Goal: Task Accomplishment & Management: Manage account settings

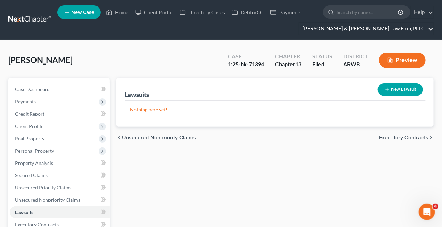
click at [427, 23] on link "[PERSON_NAME] & [PERSON_NAME] Law Firm, PLLC" at bounding box center [366, 29] width 134 height 12
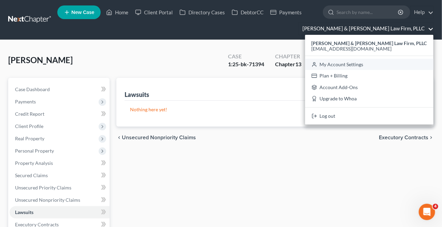
click at [378, 62] on link "My Account Settings" at bounding box center [369, 65] width 128 height 12
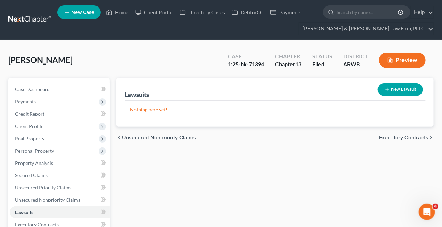
select select "23"
select select "2"
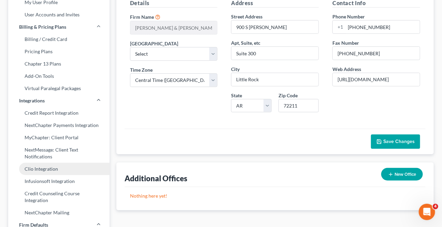
scroll to position [93, 0]
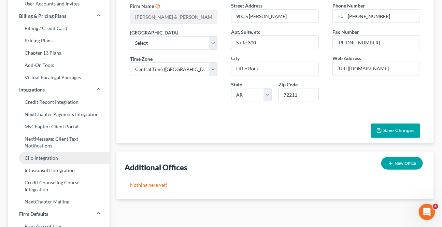
click at [44, 157] on link "Clio Integration" at bounding box center [58, 158] width 101 height 12
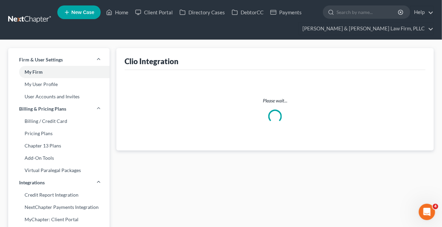
select select "1"
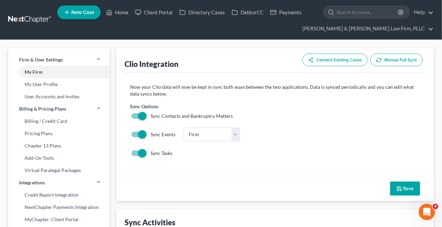
click at [393, 63] on button "Manual Full Sync" at bounding box center [396, 60] width 53 height 13
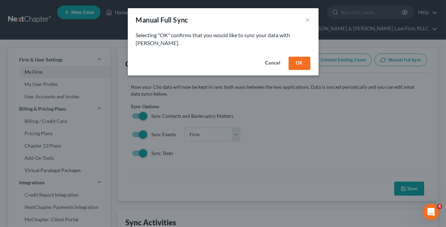
click at [302, 58] on button "OK" at bounding box center [300, 64] width 22 height 14
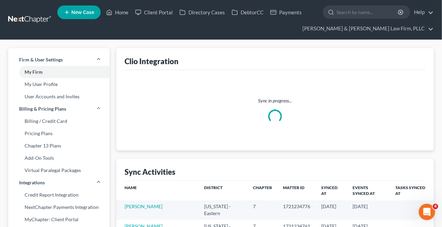
select select "1"
